Goal: Task Accomplishment & Management: Use online tool/utility

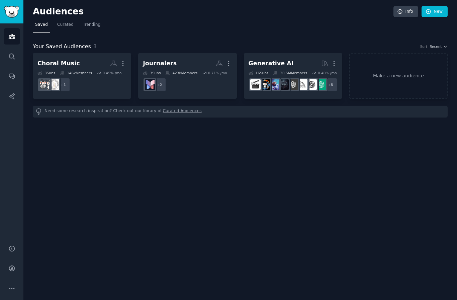
click at [398, 89] on link "Make a new audience" at bounding box center [399, 76] width 98 height 46
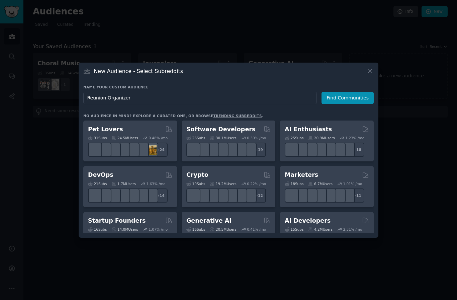
type input "Reunion Organizers"
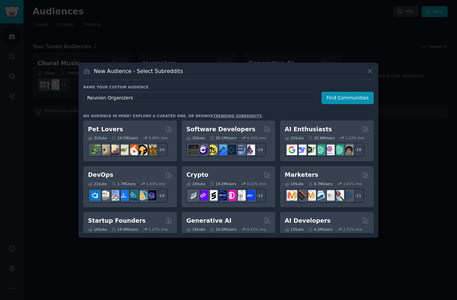
click at [349, 104] on button "Find Communities" at bounding box center [348, 98] width 52 height 12
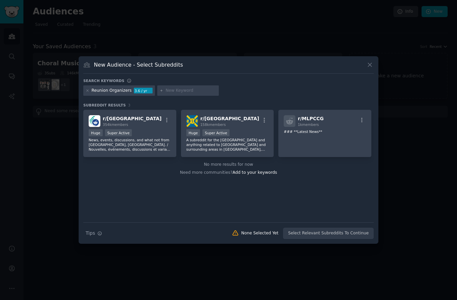
click at [194, 94] on input "text" at bounding box center [191, 91] width 51 height 6
type input "reunion"
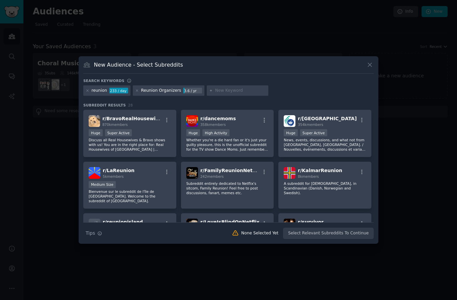
click at [291, 40] on div at bounding box center [228, 150] width 457 height 300
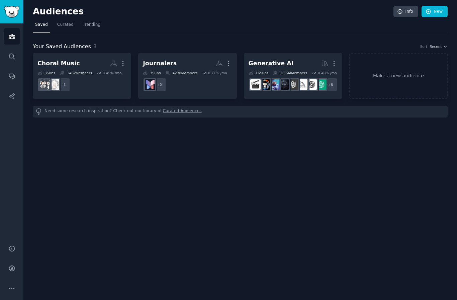
click at [410, 76] on link "Make a new audience" at bounding box center [399, 76] width 98 height 46
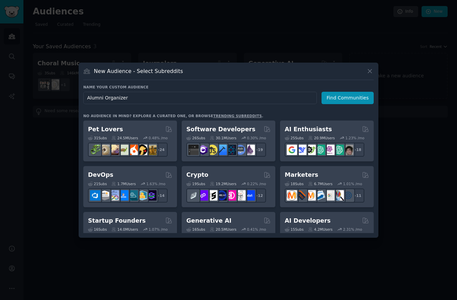
type input "Alumni Organizers"
click at [349, 104] on button "Find Communities" at bounding box center [348, 98] width 52 height 12
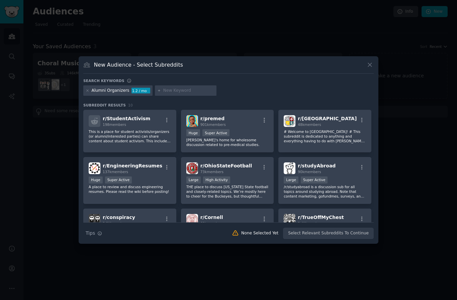
scroll to position [0, 0]
click at [192, 94] on input "text" at bounding box center [188, 91] width 51 height 6
type input "alumni"
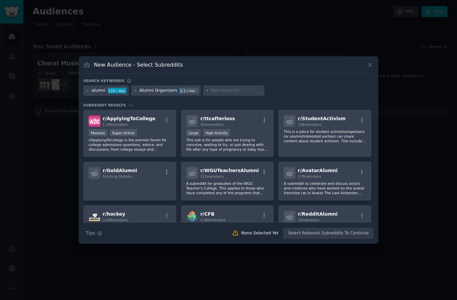
click at [125, 173] on span "r/ GoldAlumni" at bounding box center [120, 170] width 34 height 5
